Goal: Information Seeking & Learning: Stay updated

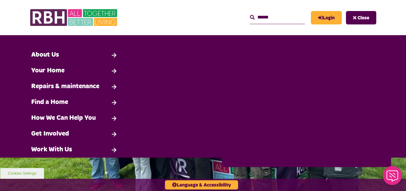
click at [259, 18] on input "Search" at bounding box center [277, 17] width 55 height 13
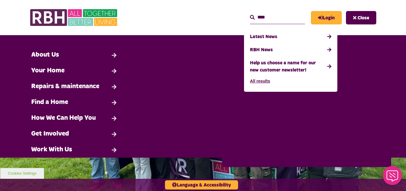
type input "****"
click at [250, 14] on button "Search" at bounding box center [252, 17] width 5 height 7
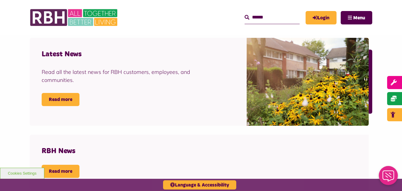
scroll to position [159, 0]
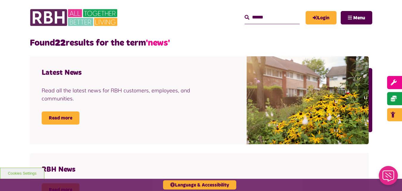
click at [70, 128] on div "Latest News Read all the latest news for RBH customers, employees, and communit…" at bounding box center [138, 100] width 217 height 88
click at [68, 122] on link "Read more" at bounding box center [61, 117] width 38 height 13
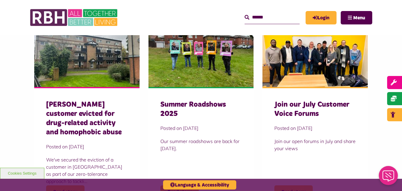
scroll to position [214, 0]
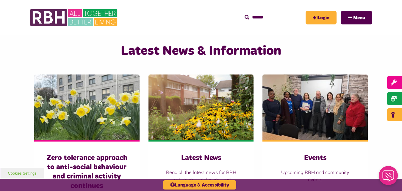
scroll to position [403, 0]
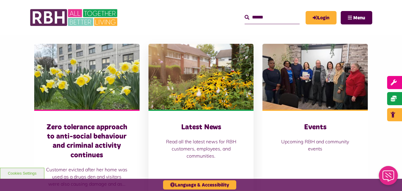
click at [216, 123] on h3 "Latest News" at bounding box center [201, 127] width 82 height 9
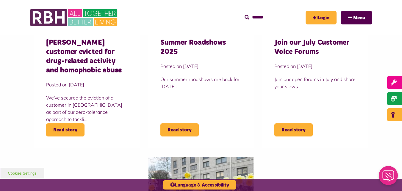
scroll to position [277, 0]
